Goal: Register for event/course

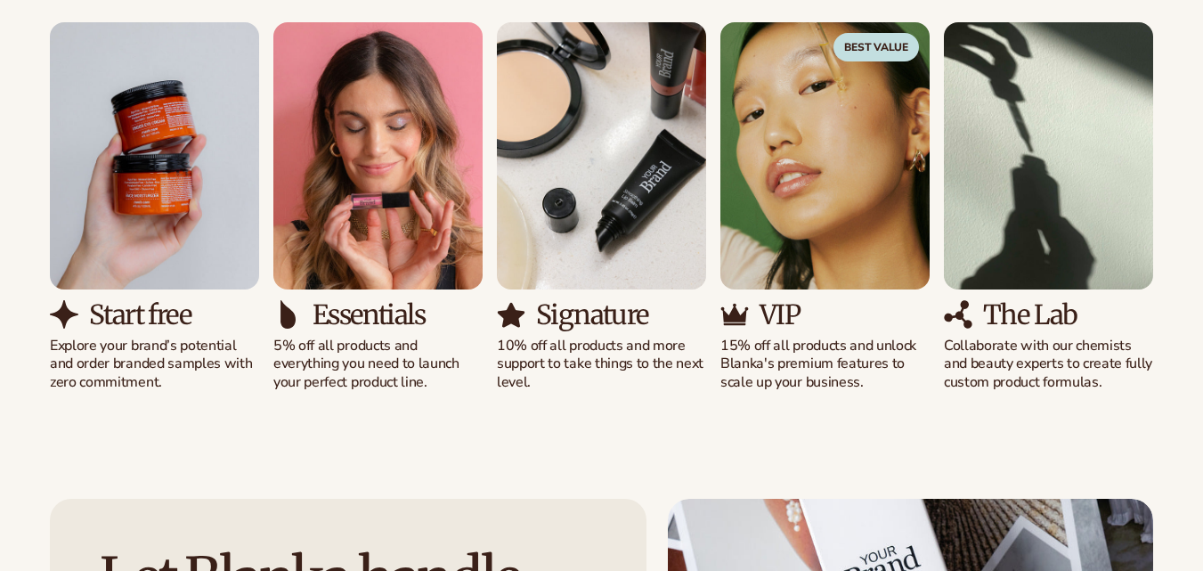
scroll to position [6984, 0]
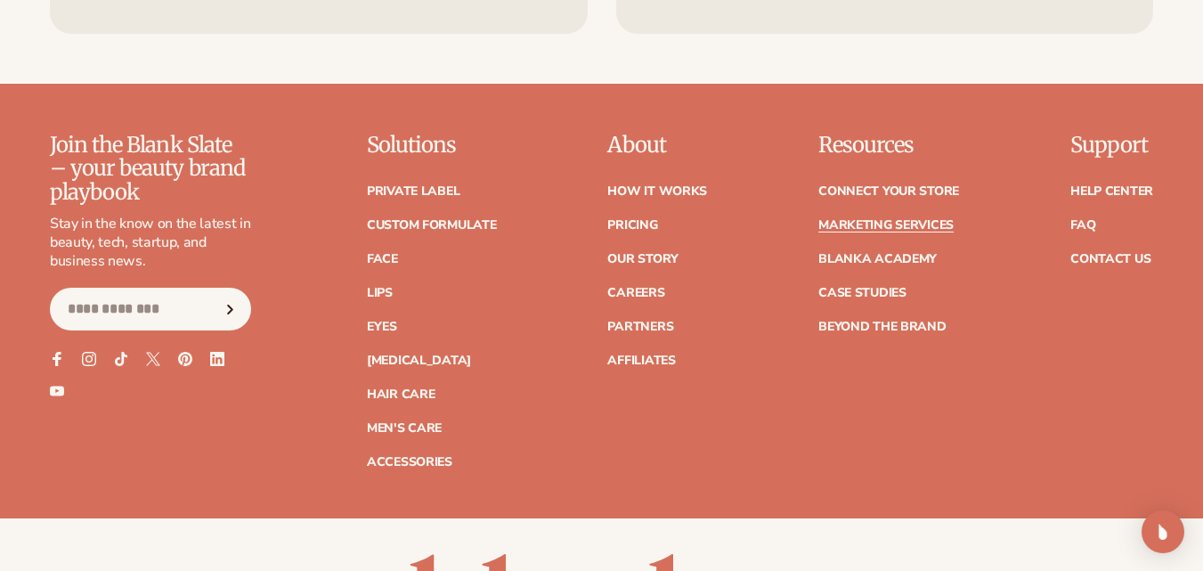
click at [880, 219] on link "Marketing services" at bounding box center [885, 225] width 135 height 12
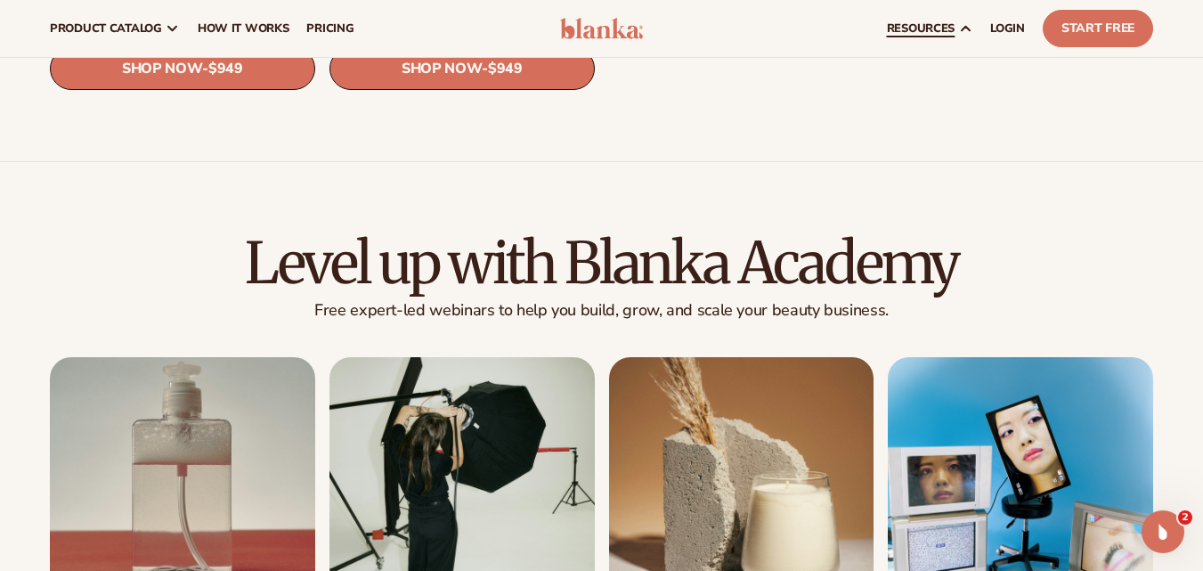
scroll to position [2565, 0]
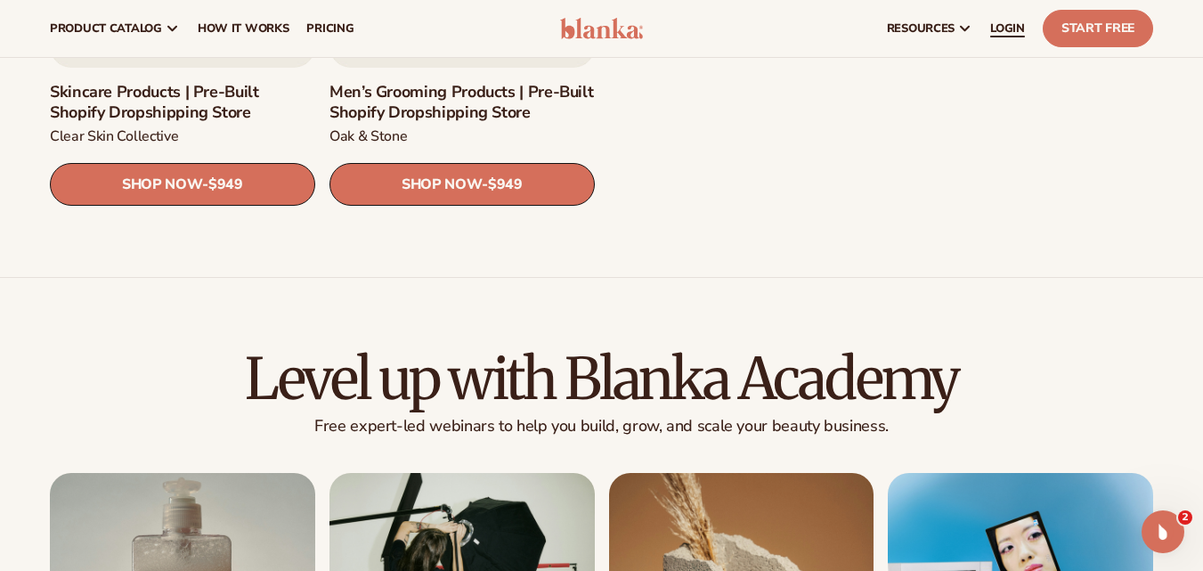
click at [1018, 40] on link "LOGIN" at bounding box center [1007, 28] width 53 height 57
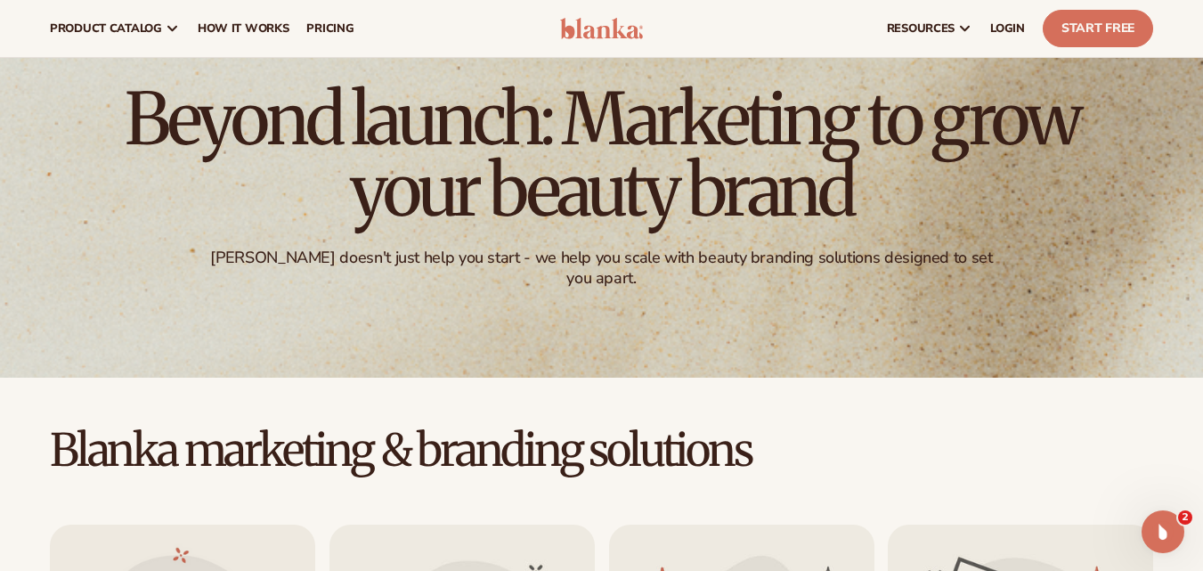
scroll to position [0, 0]
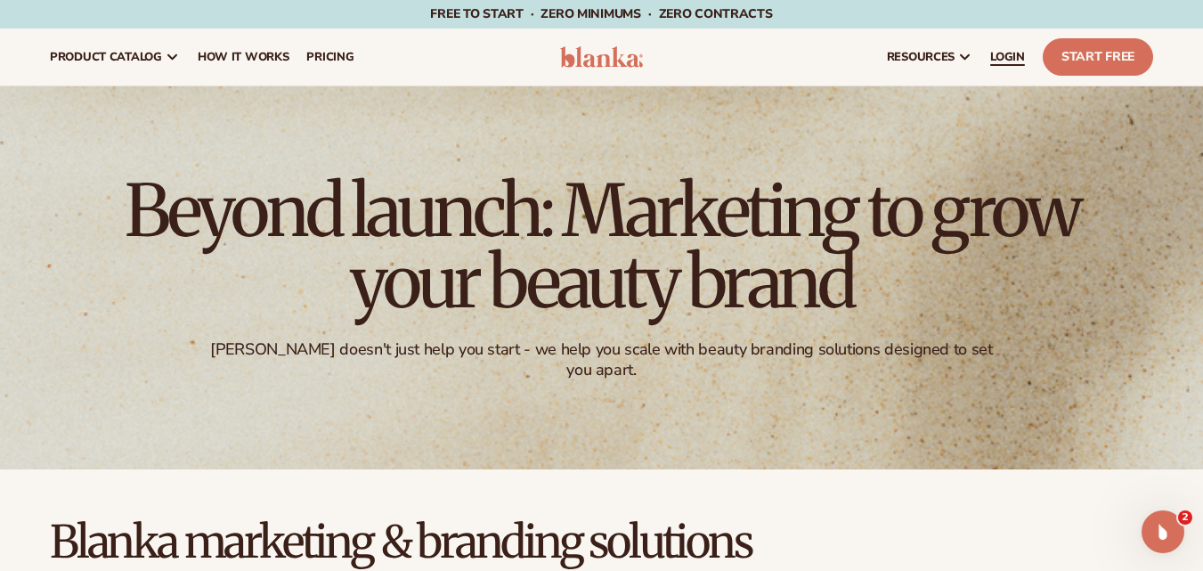
click at [1017, 60] on span "LOGIN" at bounding box center [1007, 57] width 35 height 14
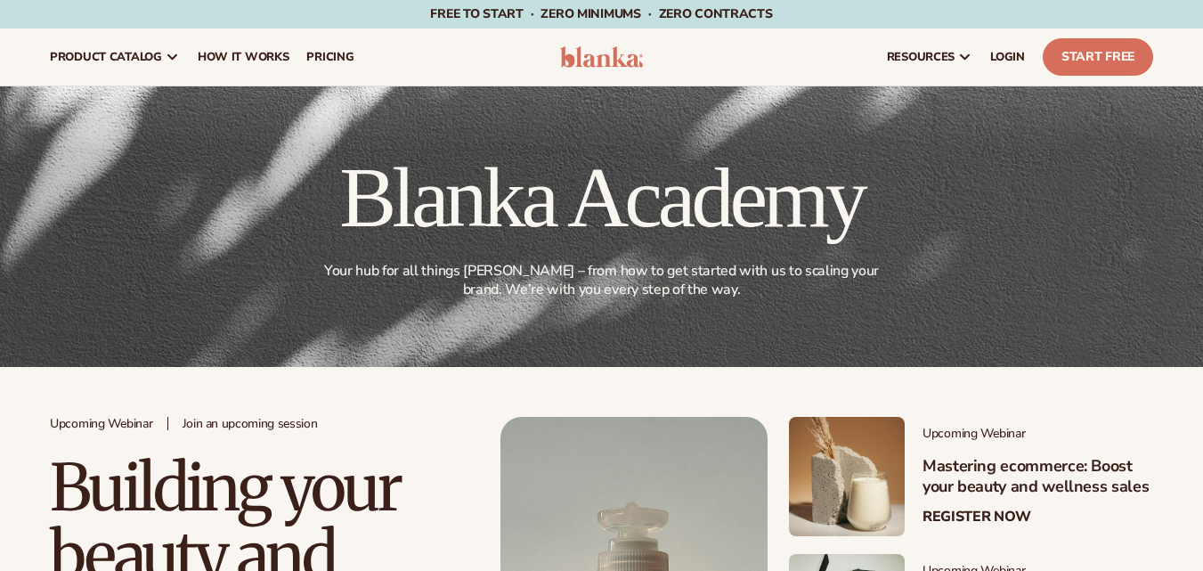
scroll to position [267, 0]
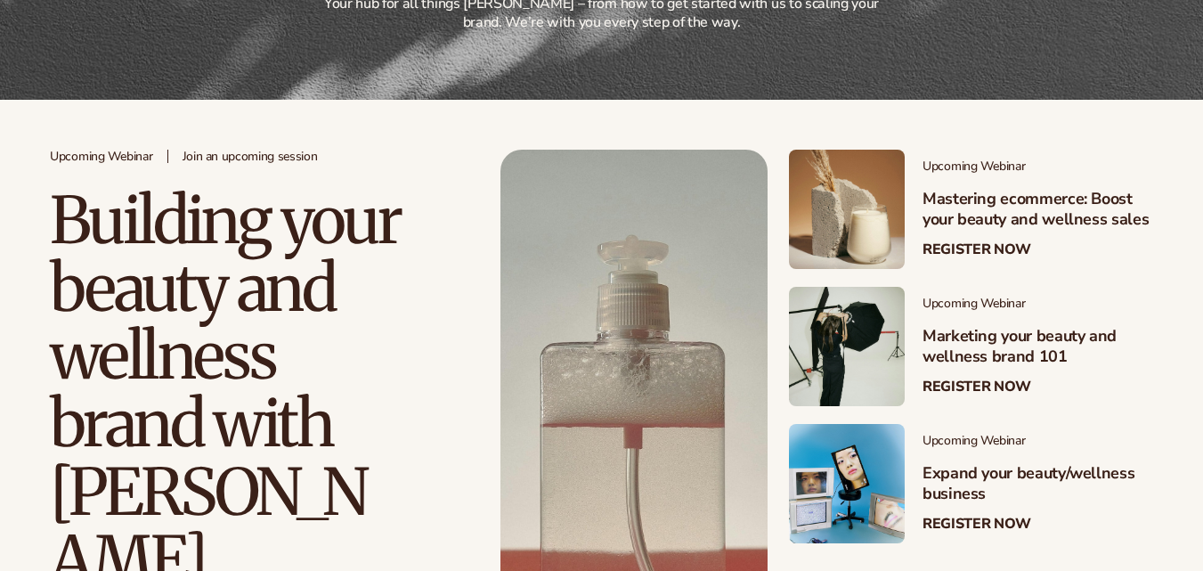
click at [43, 327] on div "Upcoming Webinar Join an upcoming session Building your beauty and wellness bra…" at bounding box center [601, 459] width 1203 height 618
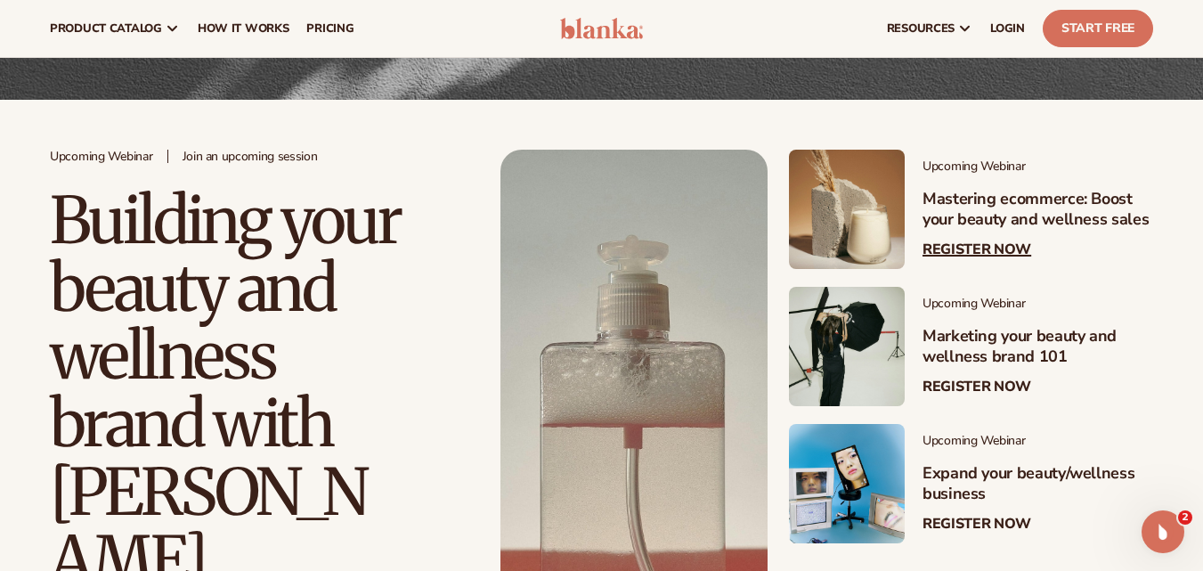
click at [991, 215] on h3 "Mastering ecommerce: Boost your beauty and wellness sales" at bounding box center [1037, 210] width 231 height 42
click at [982, 243] on link "Register Now" at bounding box center [976, 249] width 109 height 17
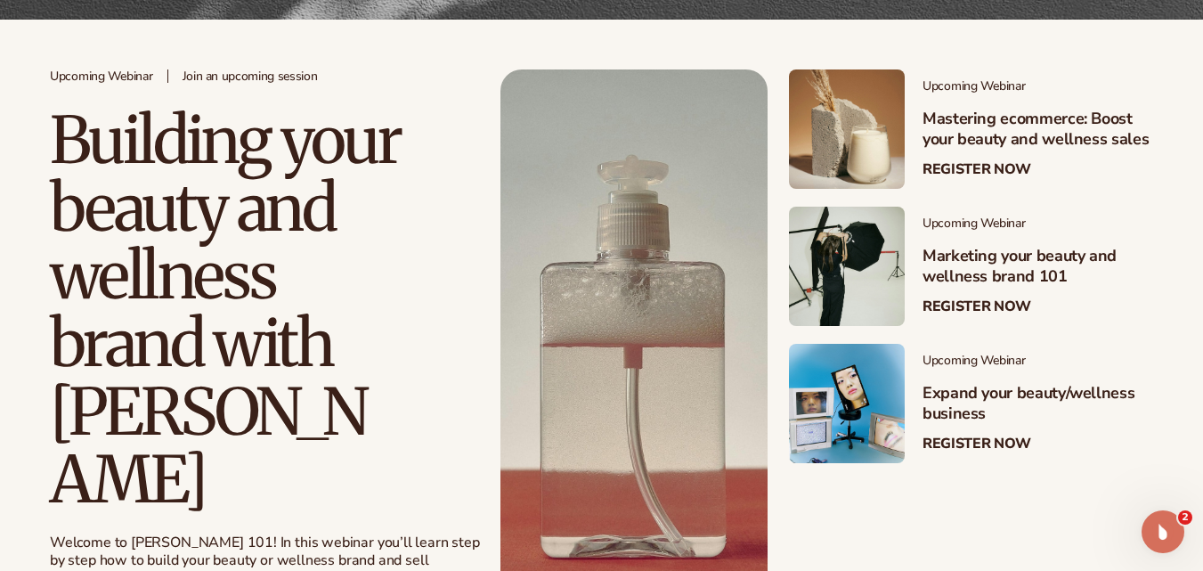
scroll to position [623, 0]
